Goal: Transaction & Acquisition: Purchase product/service

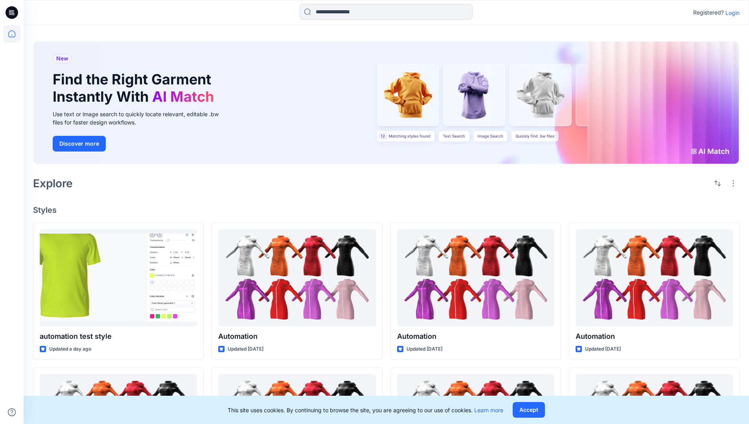
click at [438, 40] on div "New Find the Right Garment Instantly With AI Match Use text or image search to …" at bounding box center [386, 104] width 706 height 139
click at [57, 183] on h2 "Explore" at bounding box center [53, 183] width 40 height 13
click at [46, 208] on h4 "Styles" at bounding box center [386, 209] width 706 height 9
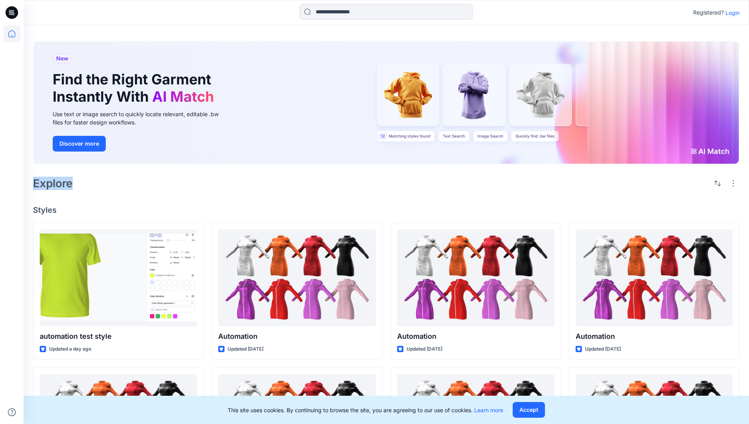
click at [46, 208] on h4 "Styles" at bounding box center [386, 209] width 706 height 9
click at [110, 218] on div "New Find the Right Garment Instantly With AI Match Use text or image search to …" at bounding box center [386, 356] width 725 height 663
click at [706, 11] on p "Registered?" at bounding box center [708, 12] width 31 height 9
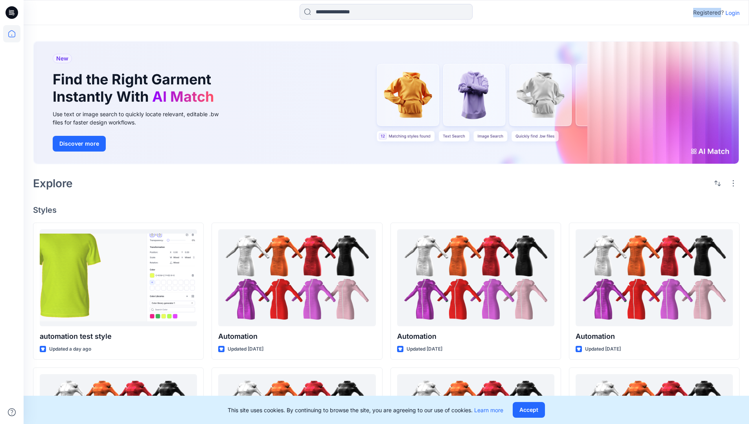
click at [706, 11] on p "Registered?" at bounding box center [708, 12] width 31 height 9
click at [661, 13] on div "Registered? Login" at bounding box center [386, 12] width 725 height 17
click at [743, 13] on div "Registered? Login" at bounding box center [386, 12] width 725 height 17
click at [329, 15] on input at bounding box center [385, 12] width 173 height 16
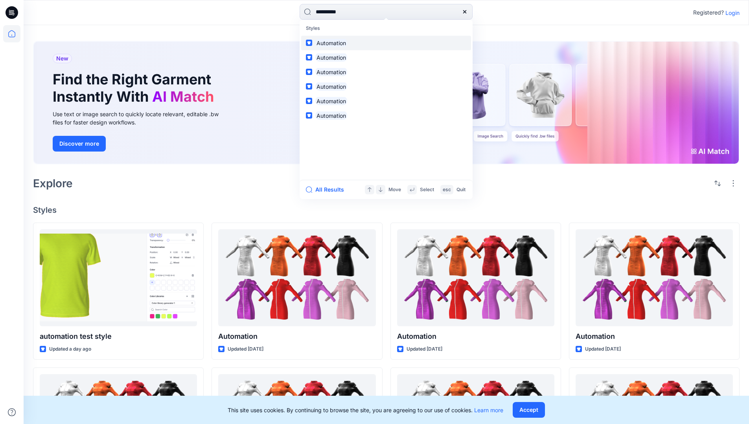
type input "**********"
click at [334, 42] on mark "Automation" at bounding box center [331, 43] width 32 height 9
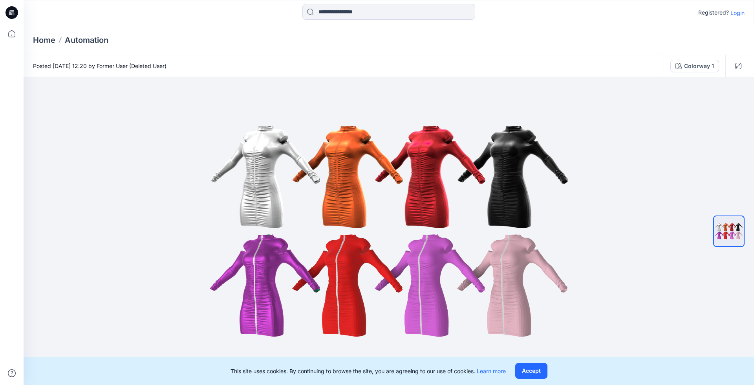
click at [92, 40] on p "Automation" at bounding box center [87, 40] width 44 height 11
click at [12, 13] on icon at bounding box center [12, 13] width 3 height 0
